Goal: Task Accomplishment & Management: Manage account settings

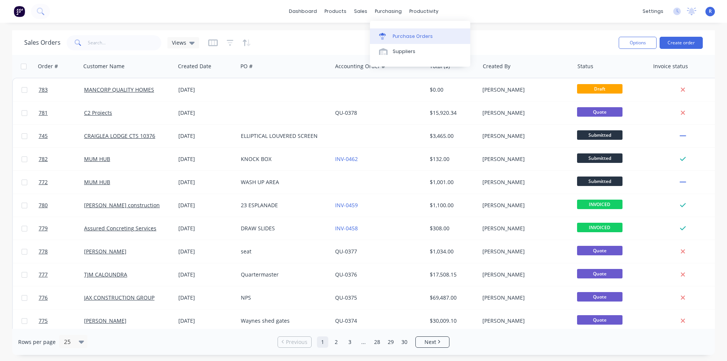
click at [389, 36] on div at bounding box center [384, 36] width 11 height 7
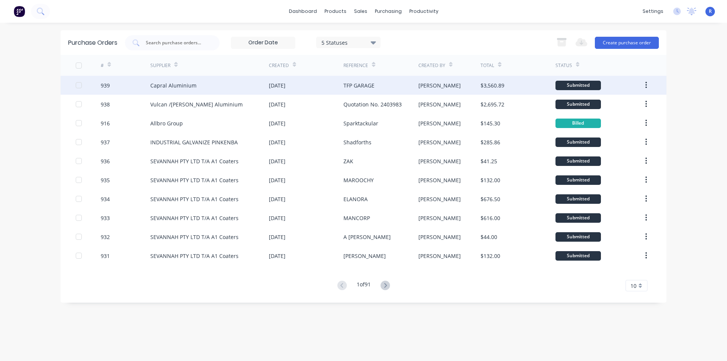
click at [176, 86] on div "Capral Aluminium" at bounding box center [173, 85] width 46 height 8
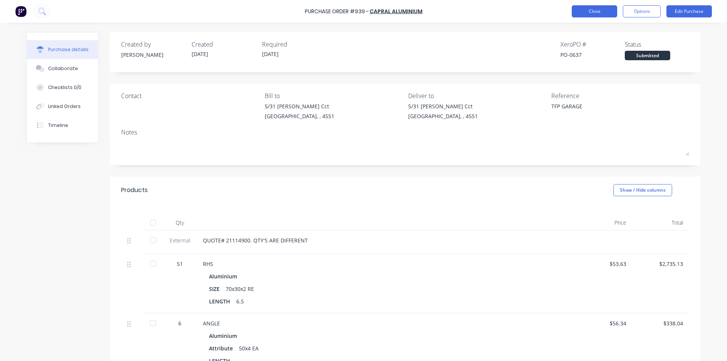
click at [593, 11] on button "Close" at bounding box center [594, 11] width 45 height 12
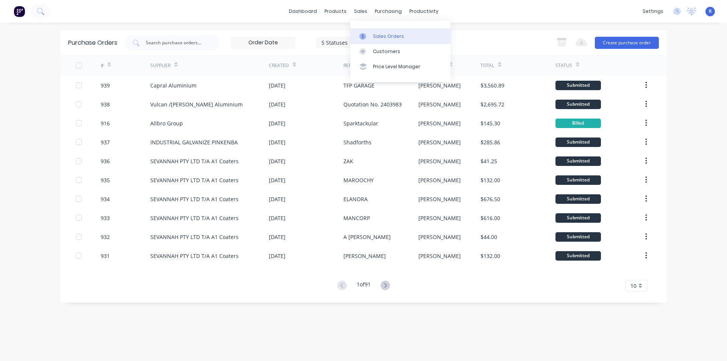
click at [379, 39] on div "Sales Orders" at bounding box center [388, 36] width 31 height 7
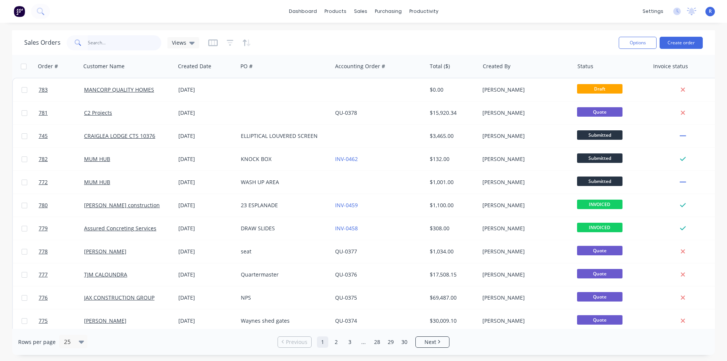
click at [128, 44] on input "text" at bounding box center [125, 42] width 74 height 15
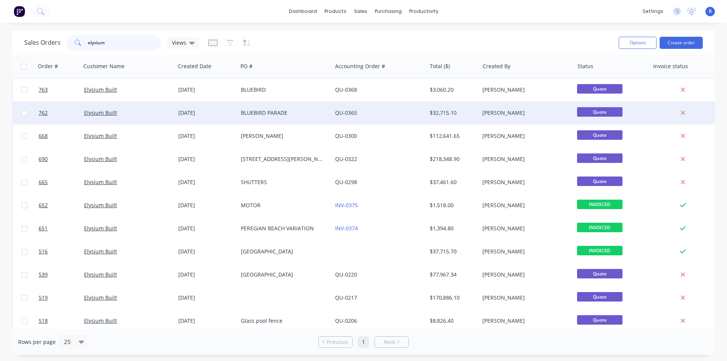
type input "elysium"
click at [275, 113] on div "BLUEBIRD PARADE" at bounding box center [283, 113] width 84 height 8
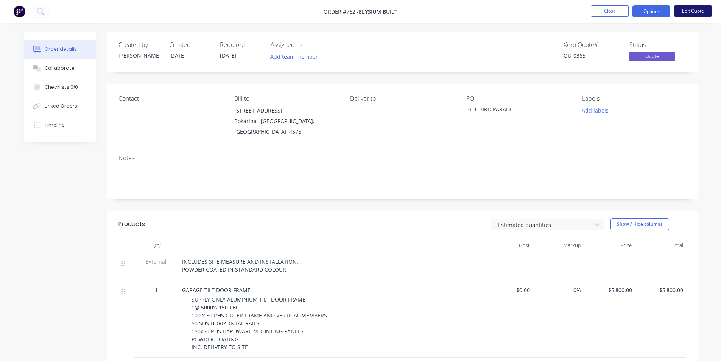
click at [685, 9] on button "Edit Quote" at bounding box center [693, 10] width 38 height 11
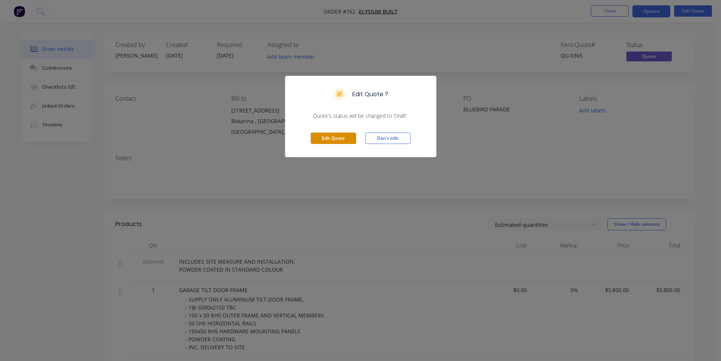
click at [335, 141] on button "Edit Quote" at bounding box center [333, 137] width 45 height 11
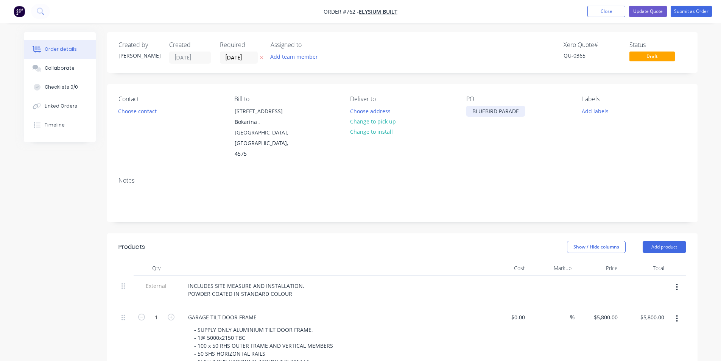
click at [470, 111] on div "BLUEBIRD PARADE" at bounding box center [495, 111] width 59 height 11
click at [521, 177] on div "Notes" at bounding box center [402, 180] width 568 height 7
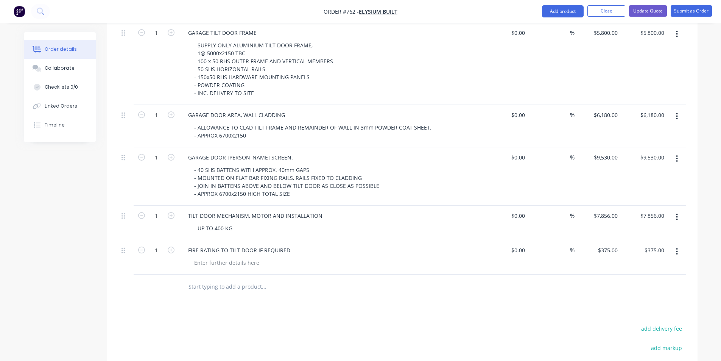
scroll to position [303, 0]
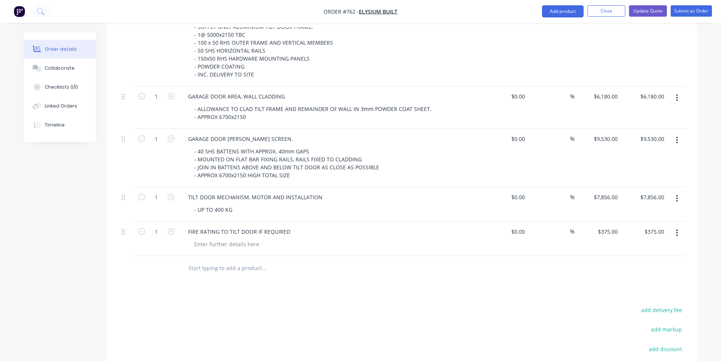
click at [676, 229] on icon "button" at bounding box center [677, 233] width 2 height 8
click at [647, 293] on div "Delete" at bounding box center [650, 298] width 58 height 11
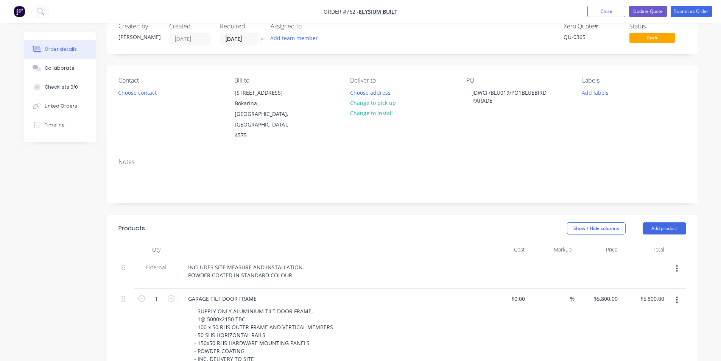
scroll to position [0, 0]
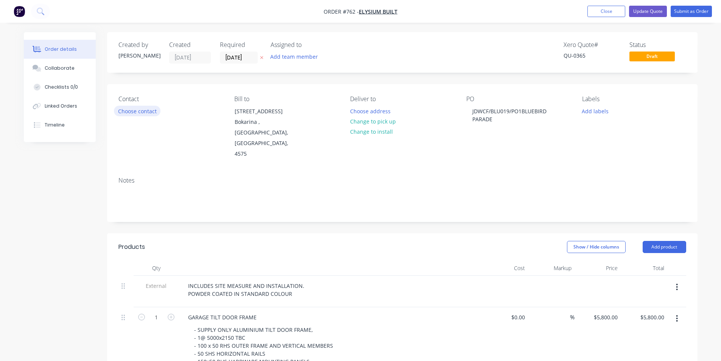
click at [131, 109] on button "Choose contact" at bounding box center [137, 111] width 47 height 10
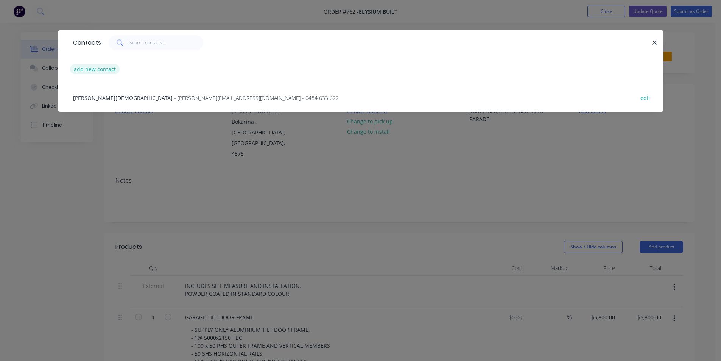
click at [99, 68] on button "add new contact" at bounding box center [95, 69] width 50 height 10
select select "AU"
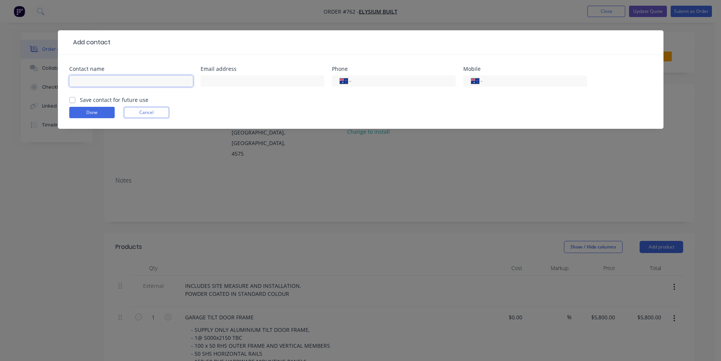
click at [164, 81] on input "text" at bounding box center [131, 80] width 124 height 11
type input "ACCOUNTS"
click at [213, 80] on input "text" at bounding box center [263, 80] width 124 height 11
paste input "[EMAIL_ADDRESS][DOMAIN_NAME]"
type input "[EMAIL_ADDRESS][DOMAIN_NAME]"
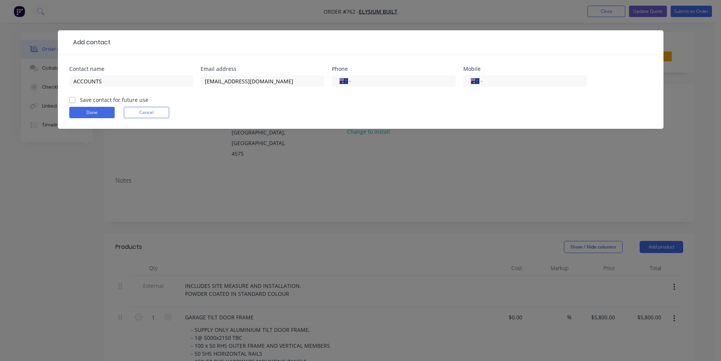
click at [234, 118] on form "Contact name ACCOUNTS Email address [EMAIL_ADDRESS][DOMAIN_NAME] Phone Internat…" at bounding box center [360, 97] width 583 height 62
click at [80, 100] on label "Save contact for future use" at bounding box center [114, 100] width 69 height 8
click at [73, 100] on input "Save contact for future use" at bounding box center [72, 99] width 6 height 7
checkbox input "true"
click at [84, 111] on button "Done" at bounding box center [91, 112] width 45 height 11
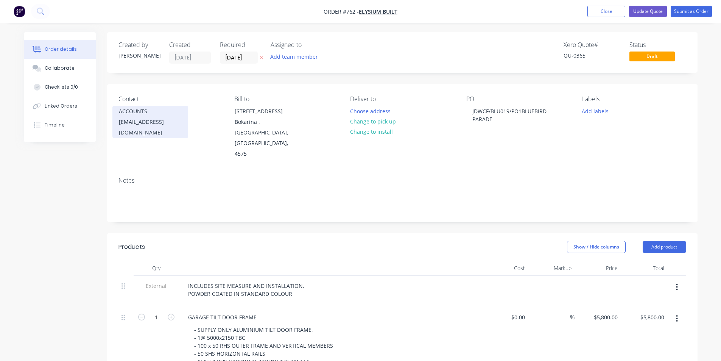
click at [162, 114] on div "ACCOUNTS" at bounding box center [150, 111] width 63 height 11
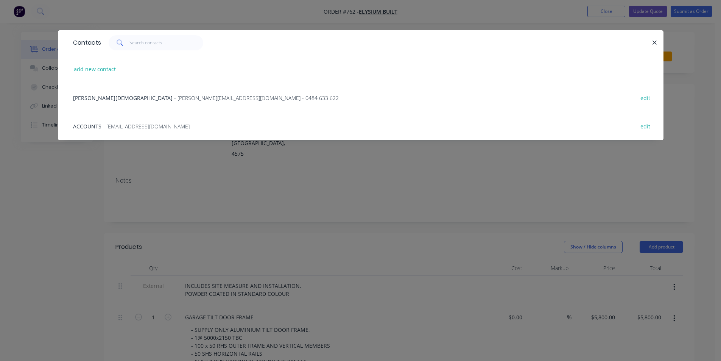
click at [91, 96] on span "[PERSON_NAME][DEMOGRAPHIC_DATA]" at bounding box center [123, 97] width 100 height 7
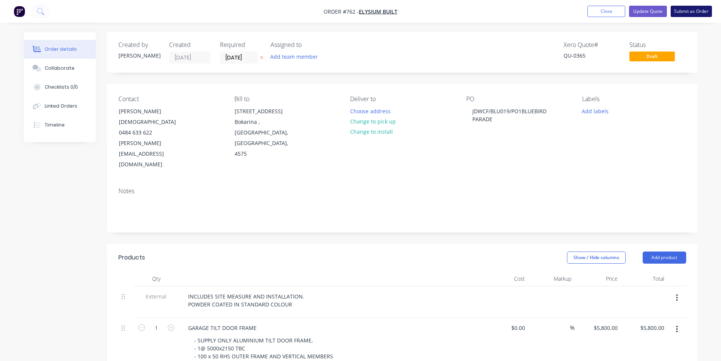
click at [679, 12] on button "Submit as Order" at bounding box center [691, 11] width 41 height 11
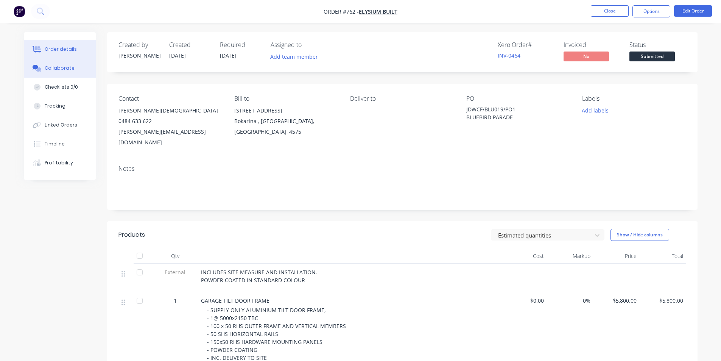
click at [57, 69] on div "Collaborate" at bounding box center [60, 68] width 30 height 7
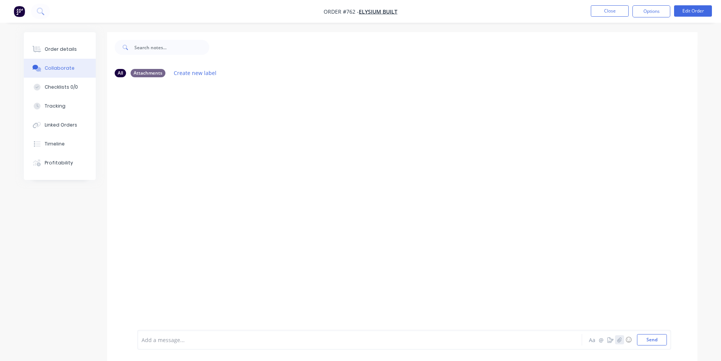
click at [620, 339] on icon "button" at bounding box center [619, 339] width 4 height 5
click at [653, 338] on button "Send" at bounding box center [652, 339] width 30 height 11
click at [621, 339] on icon "button" at bounding box center [619, 339] width 5 height 5
click at [644, 339] on button "Send" at bounding box center [652, 339] width 30 height 11
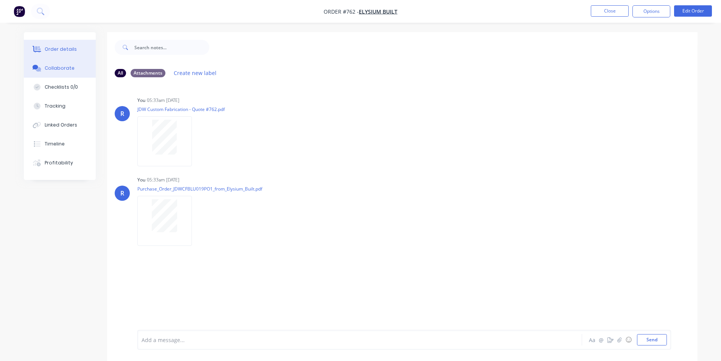
click at [59, 46] on div "Order details" at bounding box center [61, 49] width 32 height 7
